Goal: Task Accomplishment & Management: Use online tool/utility

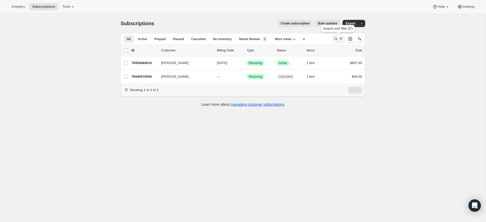
click at [337, 38] on icon "Search and filter results" at bounding box center [335, 38] width 5 height 5
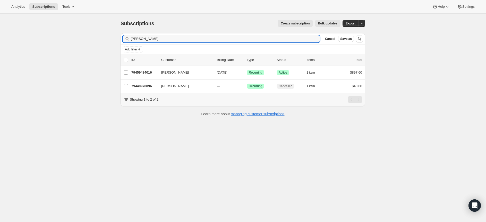
drag, startPoint x: 161, startPoint y: 42, endPoint x: 115, endPoint y: 37, distance: 45.6
click at [115, 37] on div "Subscriptions. This page is ready Subscriptions Create subscription Bulk update…" at bounding box center [242, 68] width 257 height 108
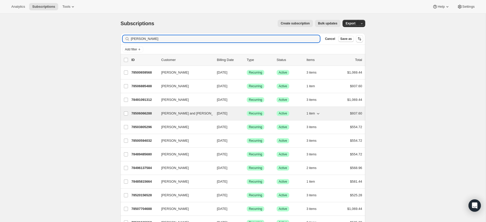
type input "ken"
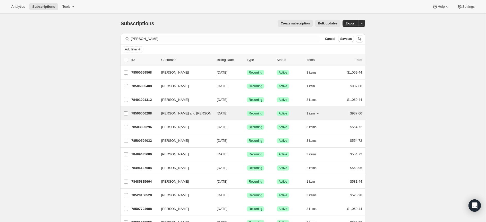
click at [143, 113] on p "78506066288" at bounding box center [144, 113] width 26 height 5
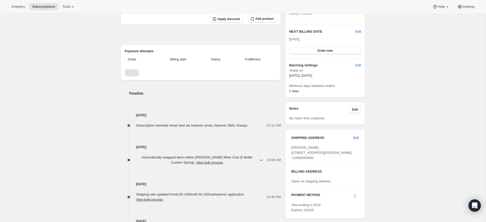
scroll to position [106, 0]
click at [356, 137] on span "Edit" at bounding box center [356, 137] width 6 height 5
select select "FL"
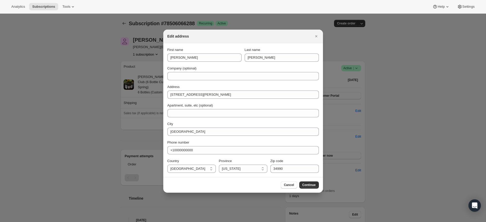
scroll to position [0, 0]
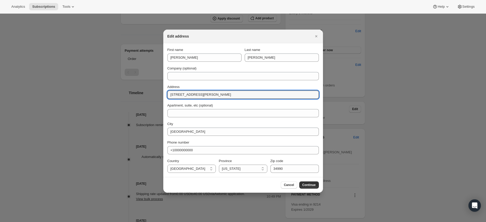
drag, startPoint x: 234, startPoint y: 95, endPoint x: 157, endPoint y: 91, distance: 76.4
type input "`"
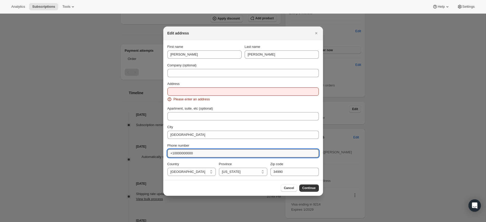
drag, startPoint x: 199, startPoint y: 152, endPoint x: 153, endPoint y: 150, distance: 46.9
type input "7037746883"
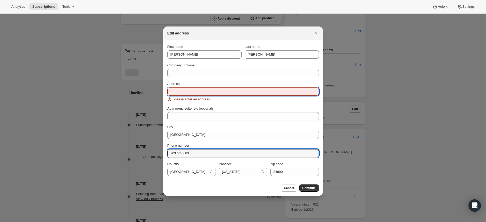
click at [180, 90] on input "Address" at bounding box center [242, 92] width 151 height 8
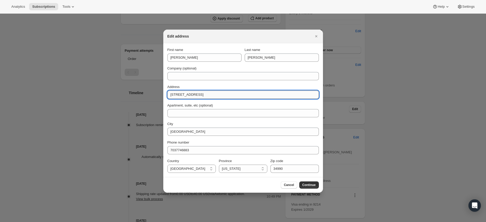
type input "11310 Stonekedge Ct"
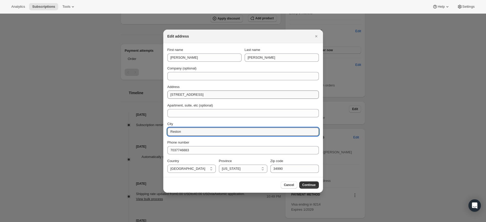
type input "Reston"
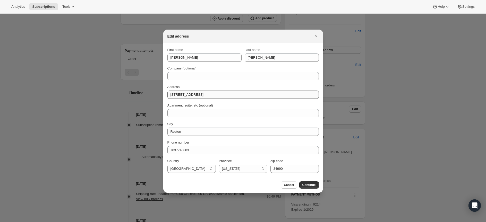
select select "VA"
type input "20191"
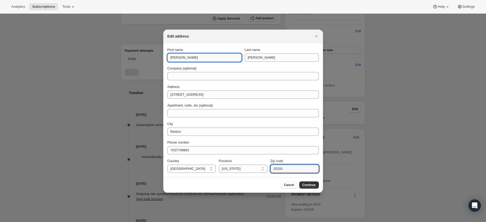
click at [180, 55] on input "Ken" at bounding box center [204, 58] width 74 height 8
type input "Ken and Patti"
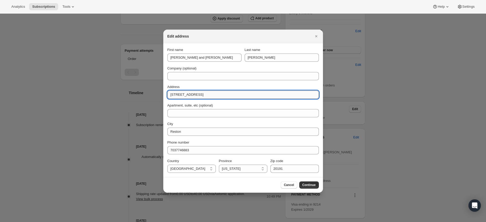
click at [191, 94] on input "11310 Stonekedge Ct" at bounding box center [242, 95] width 151 height 8
type input "11310 Stoneledge Ct"
click at [307, 184] on span "Continue" at bounding box center [308, 185] width 13 height 4
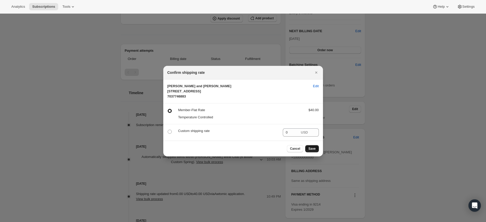
click at [312, 151] on span "Save" at bounding box center [311, 149] width 7 height 4
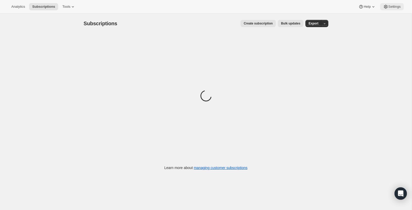
click at [392, 7] on span "Settings" at bounding box center [395, 7] width 12 height 4
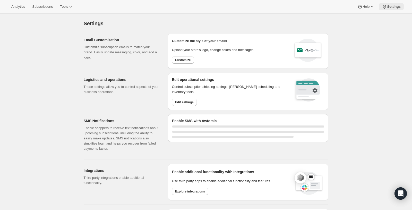
select select "22:00"
select select "09:00"
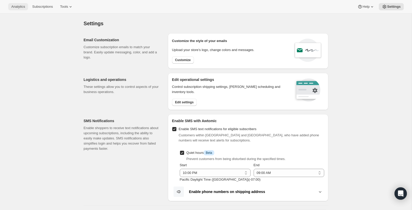
click at [16, 6] on span "Analytics" at bounding box center [18, 7] width 14 height 4
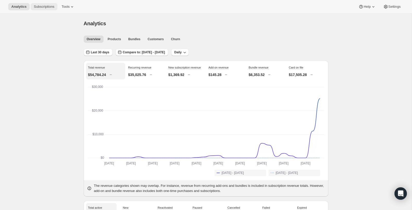
click at [45, 8] on span "Subscriptions" at bounding box center [44, 7] width 21 height 4
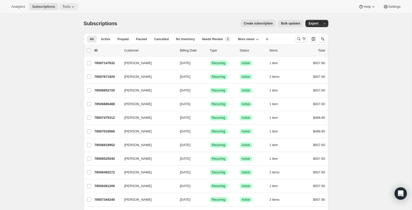
click at [70, 5] on span "Tools" at bounding box center [66, 7] width 8 height 4
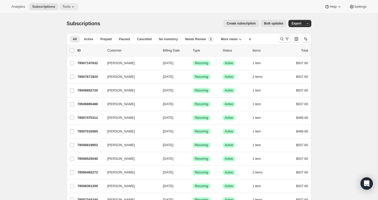
click at [74, 6] on icon at bounding box center [72, 6] width 5 height 5
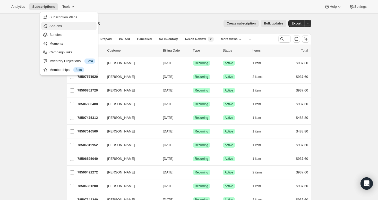
click at [60, 26] on span "Add-ons" at bounding box center [55, 26] width 12 height 4
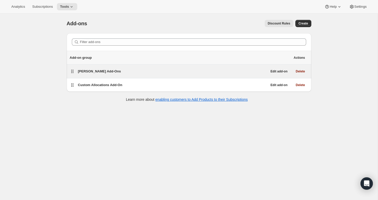
click at [93, 71] on span "[PERSON_NAME] Add-Ons" at bounding box center [99, 71] width 43 height 4
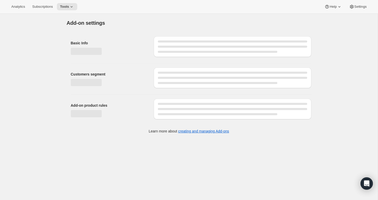
select select "selectedProducts"
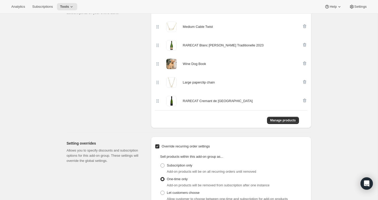
scroll to position [220, 0]
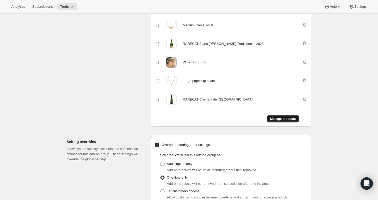
click at [279, 118] on span "Manage products" at bounding box center [283, 119] width 26 height 4
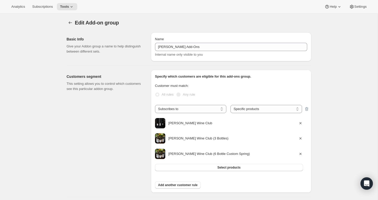
scroll to position [0, 0]
click at [74, 6] on icon at bounding box center [71, 6] width 5 height 5
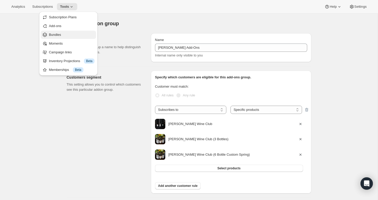
click at [58, 33] on span "Bundles" at bounding box center [55, 35] width 12 height 4
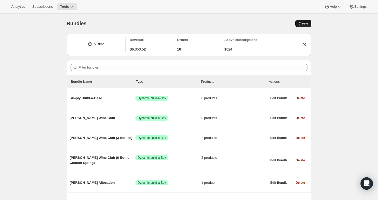
click at [303, 22] on span "Create" at bounding box center [304, 23] width 10 height 4
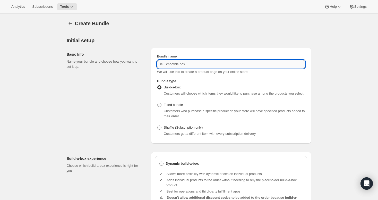
click at [172, 63] on input "Bundle name" at bounding box center [231, 64] width 148 height 8
type input "T"
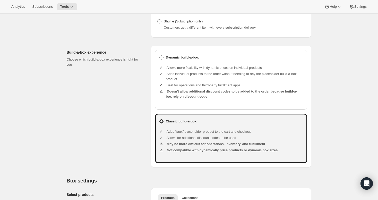
scroll to position [110, 0]
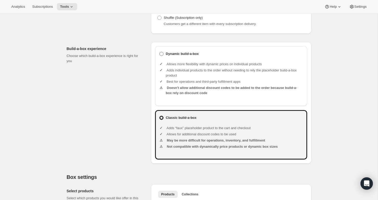
type input "Fun Friend Gift"
click at [162, 56] on span at bounding box center [161, 54] width 4 height 4
click at [160, 52] on input "Dynamic build-a-box" at bounding box center [159, 52] width 0 height 0
radio input "true"
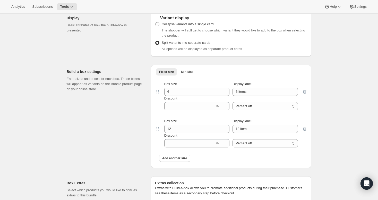
scroll to position [401, 0]
click at [187, 74] on span "Min-Max" at bounding box center [187, 72] width 12 height 4
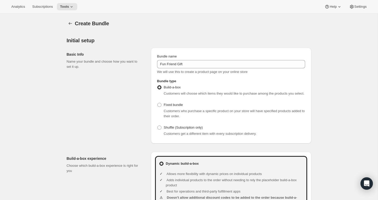
scroll to position [2, 0]
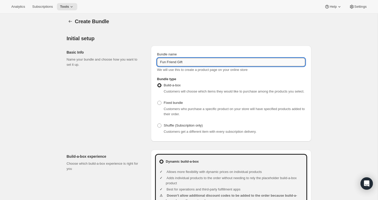
click at [185, 61] on input "Fun Friend Gift" at bounding box center [231, 62] width 148 height 8
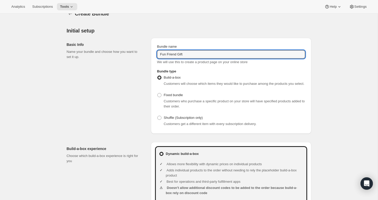
scroll to position [9, 0]
click at [74, 5] on icon at bounding box center [71, 6] width 5 height 5
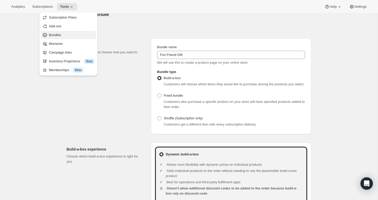
click at [60, 34] on span "Bundles" at bounding box center [55, 35] width 12 height 4
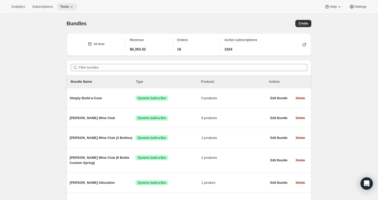
click at [73, 7] on icon at bounding box center [71, 6] width 5 height 5
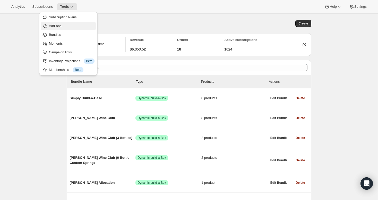
click at [54, 27] on span "Add-ons" at bounding box center [55, 26] width 12 height 4
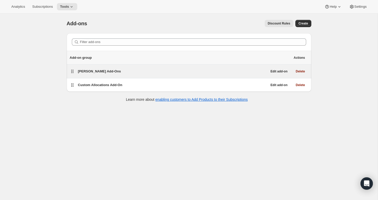
scroll to position [1, 0]
click at [88, 71] on span "[PERSON_NAME] Add-Ons" at bounding box center [99, 71] width 43 height 4
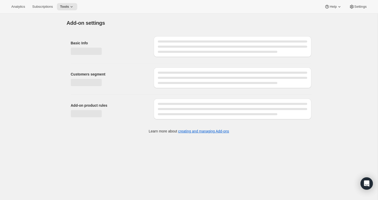
select select "selectedProducts"
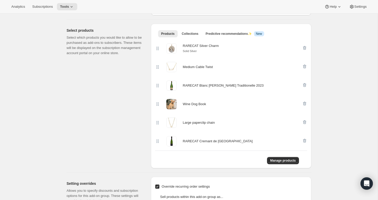
scroll to position [181, 0]
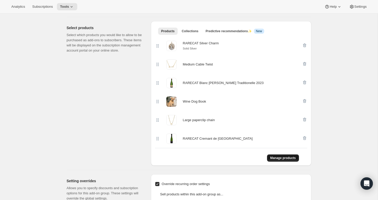
click at [283, 157] on span "Manage products" at bounding box center [283, 158] width 26 height 4
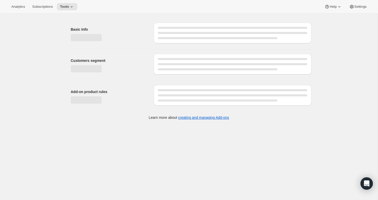
scroll to position [132, 0]
select select "selectedProducts"
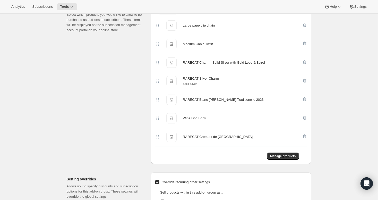
scroll to position [203, 0]
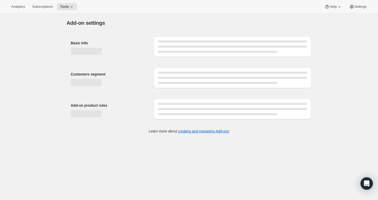
select select "selectedProducts"
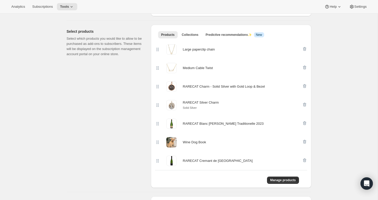
scroll to position [178, 0]
click at [278, 179] on span "Manage products" at bounding box center [283, 180] width 26 height 4
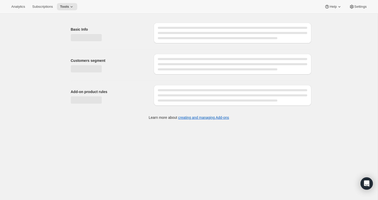
select select "selectedProducts"
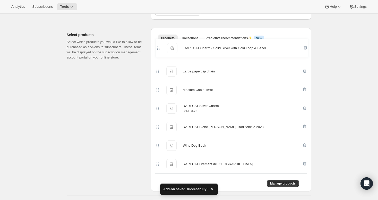
scroll to position [171, 0]
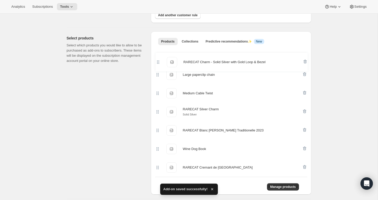
drag, startPoint x: 158, startPoint y: 86, endPoint x: 159, endPoint y: 60, distance: 25.5
click at [159, 60] on div "Large paperclip chain Large paperclip chain Medium Cable Twist Medium Cable Twi…" at bounding box center [231, 112] width 152 height 130
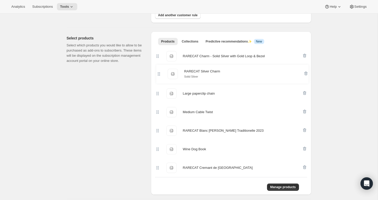
drag, startPoint x: 158, startPoint y: 112, endPoint x: 159, endPoint y: 73, distance: 39.2
click at [159, 73] on div "RARECAT Charm - Solid Silver with Gold Loop & Bezel RARECAT Charm - Solid Silve…" at bounding box center [231, 112] width 152 height 130
drag, startPoint x: 157, startPoint y: 74, endPoint x: 156, endPoint y: 94, distance: 20.6
click at [156, 95] on div "RARECAT Charm - Solid Silver with Gold Loop & Bezel RARECAT Charm - Solid Silve…" at bounding box center [231, 112] width 152 height 130
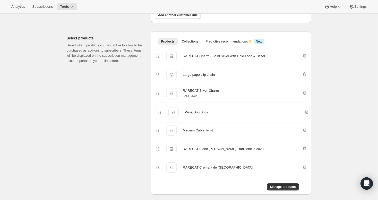
drag, startPoint x: 157, startPoint y: 149, endPoint x: 159, endPoint y: 111, distance: 38.2
click at [159, 111] on div "RARECAT Charm - Solid Silver with Gold Loop & Bezel RARECAT Charm - Solid Silve…" at bounding box center [231, 112] width 152 height 130
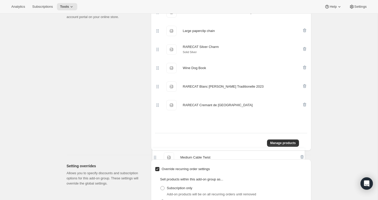
scroll to position [215, 0]
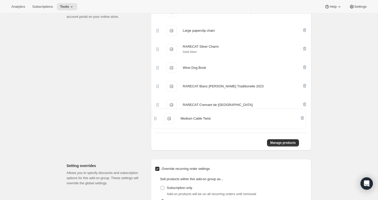
drag, startPoint x: 158, startPoint y: 132, endPoint x: 156, endPoint y: 121, distance: 11.1
click at [156, 121] on div "RARECAT Charm - Solid Silver with Gold Loop & Bezel RARECAT Charm - Solid Silve…" at bounding box center [231, 68] width 152 height 130
drag, startPoint x: 158, startPoint y: 106, endPoint x: 159, endPoint y: 85, distance: 20.4
click at [159, 85] on div "RARECAT Charm - Solid Silver with Gold Loop & Bezel RARECAT Charm - Solid Silve…" at bounding box center [231, 68] width 152 height 130
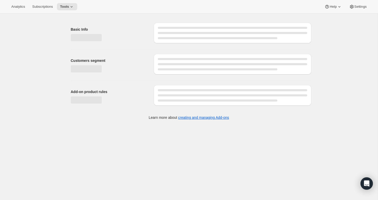
scroll to position [179, 0]
select select "selectedProducts"
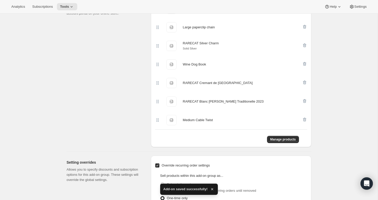
scroll to position [222, 0]
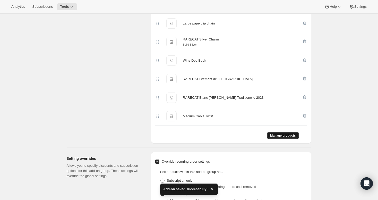
click at [278, 136] on span "Manage products" at bounding box center [283, 135] width 26 height 4
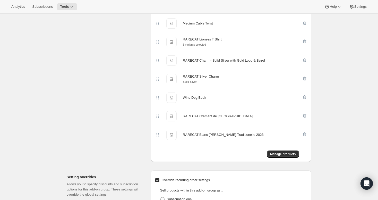
scroll to position [221, 0]
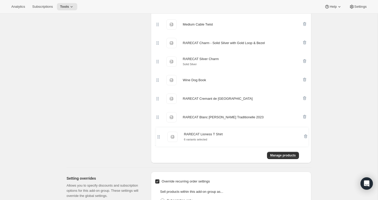
drag, startPoint x: 157, startPoint y: 43, endPoint x: 158, endPoint y: 139, distance: 96.6
click at [158, 139] on div "Large paperclip chain Large paperclip chain Medium Cable Twist Medium Cable Twi…" at bounding box center [231, 71] width 152 height 149
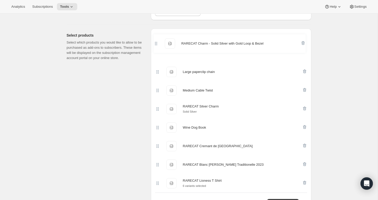
scroll to position [171, 0]
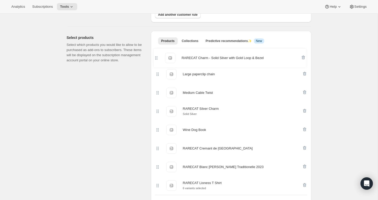
drag, startPoint x: 158, startPoint y: 79, endPoint x: 157, endPoint y: 56, distance: 23.0
click at [157, 56] on div "Large paperclip chain Large paperclip chain Medium Cable Twist Medium Cable Twi…" at bounding box center [231, 120] width 152 height 148
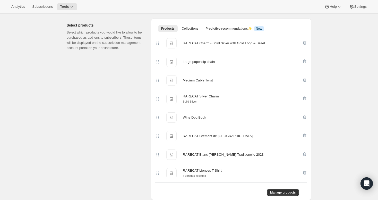
scroll to position [186, 0]
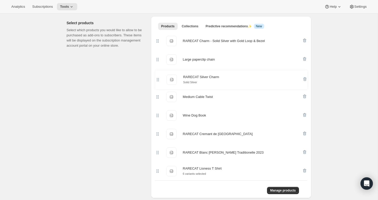
drag, startPoint x: 158, startPoint y: 98, endPoint x: 158, endPoint y: 79, distance: 18.6
click at [158, 79] on div "RARECAT Charm - Solid Silver with Gold Loop & Bezel RARECAT Charm - Solid Silve…" at bounding box center [231, 106] width 152 height 149
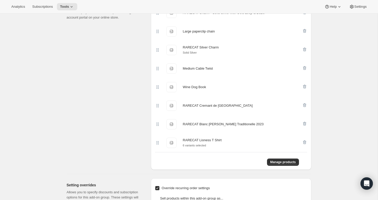
scroll to position [214, 0]
drag, startPoint x: 157, startPoint y: 144, endPoint x: 157, endPoint y: 106, distance: 37.4
click at [157, 106] on div "RARECAT Charm - Solid Silver with Gold Loop & Bezel RARECAT Charm - Solid Silve…" at bounding box center [231, 77] width 152 height 149
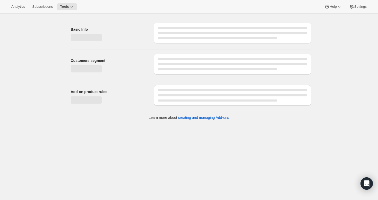
select select "selectedProducts"
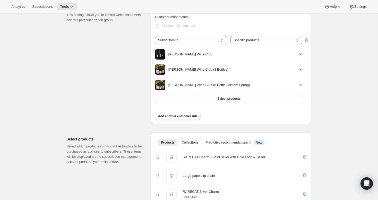
scroll to position [69, 0]
click at [73, 6] on icon at bounding box center [72, 6] width 2 height 1
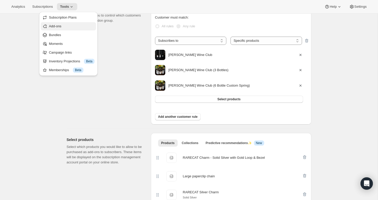
click at [59, 25] on span "Add-ons" at bounding box center [55, 26] width 12 height 4
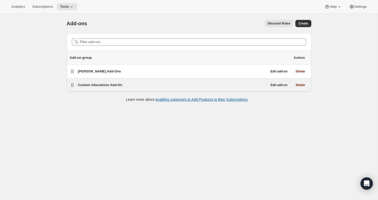
click at [104, 85] on span "Custom Allocations Add-On" at bounding box center [100, 85] width 44 height 4
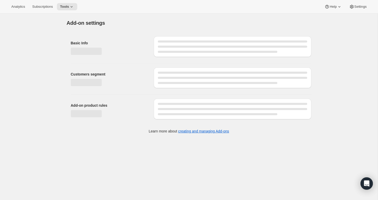
select select "selectedProducts"
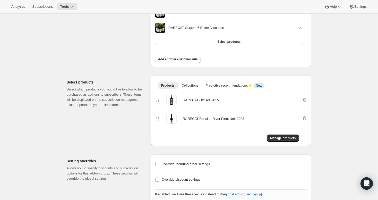
scroll to position [130, 0]
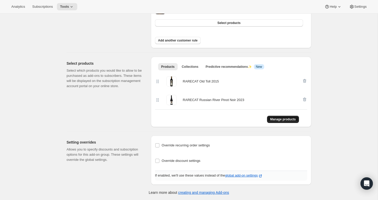
click at [285, 117] on span "Manage products" at bounding box center [283, 119] width 26 height 4
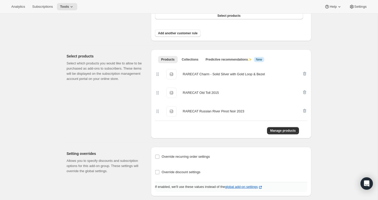
scroll to position [138, 0]
click at [277, 129] on span "Manage products" at bounding box center [283, 130] width 26 height 4
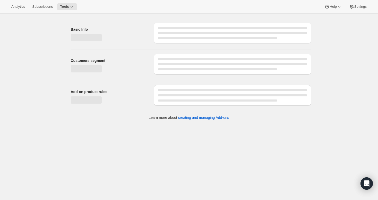
select select "selectedProducts"
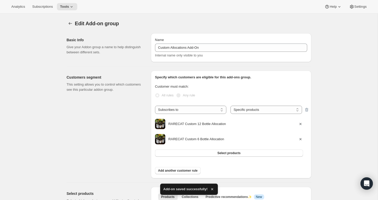
scroll to position [0, 0]
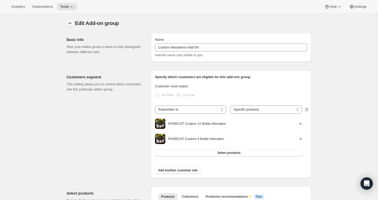
click at [70, 24] on icon "Addon groups" at bounding box center [70, 23] width 5 height 5
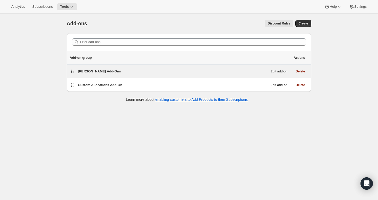
click at [96, 72] on span "[PERSON_NAME] Add-Ons" at bounding box center [99, 71] width 43 height 4
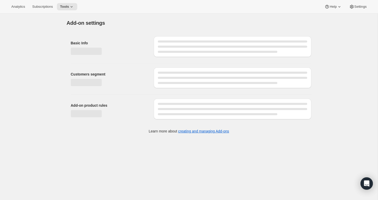
select select "selectedProducts"
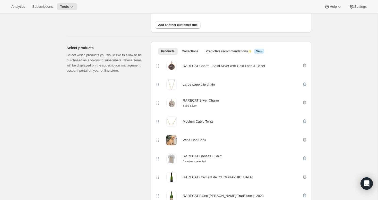
scroll to position [163, 0]
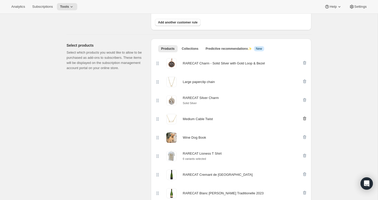
click at [305, 117] on icon "button" at bounding box center [304, 118] width 3 height 4
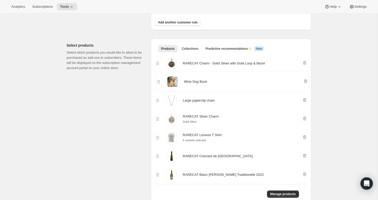
drag, startPoint x: 158, startPoint y: 120, endPoint x: 159, endPoint y: 81, distance: 39.2
click at [159, 81] on div "RARECAT Charm - Solid Silver with Gold Loop & Bezel Large paperclip chain RAREC…" at bounding box center [231, 119] width 152 height 130
drag, startPoint x: 158, startPoint y: 119, endPoint x: 158, endPoint y: 99, distance: 19.1
click at [158, 99] on div "RARECAT Charm - Solid Silver with Gold Loop & Bezel Wine Dog Book Large papercl…" at bounding box center [231, 119] width 152 height 130
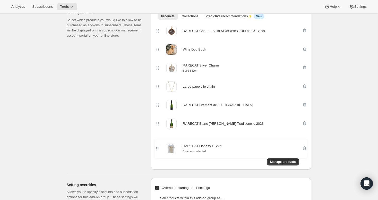
scroll to position [196, 0]
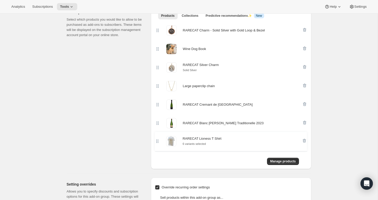
drag, startPoint x: 157, startPoint y: 137, endPoint x: 157, endPoint y: 142, distance: 5.2
click at [157, 142] on div "RARECAT Charm - Solid Silver with Gold Loop & Bezel Wine Dog Book RARECAT Silve…" at bounding box center [231, 86] width 152 height 130
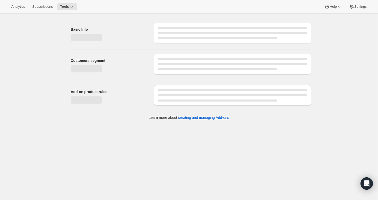
select select "selectedProducts"
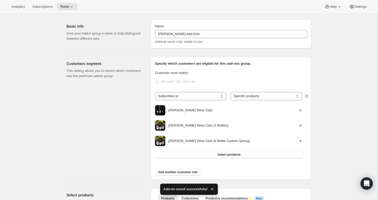
scroll to position [169, 0]
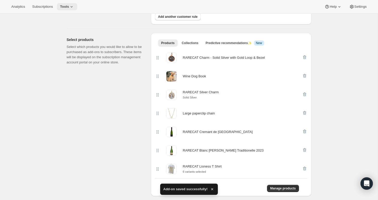
click at [73, 6] on icon at bounding box center [72, 6] width 2 height 1
